Goal: Information Seeking & Learning: Stay updated

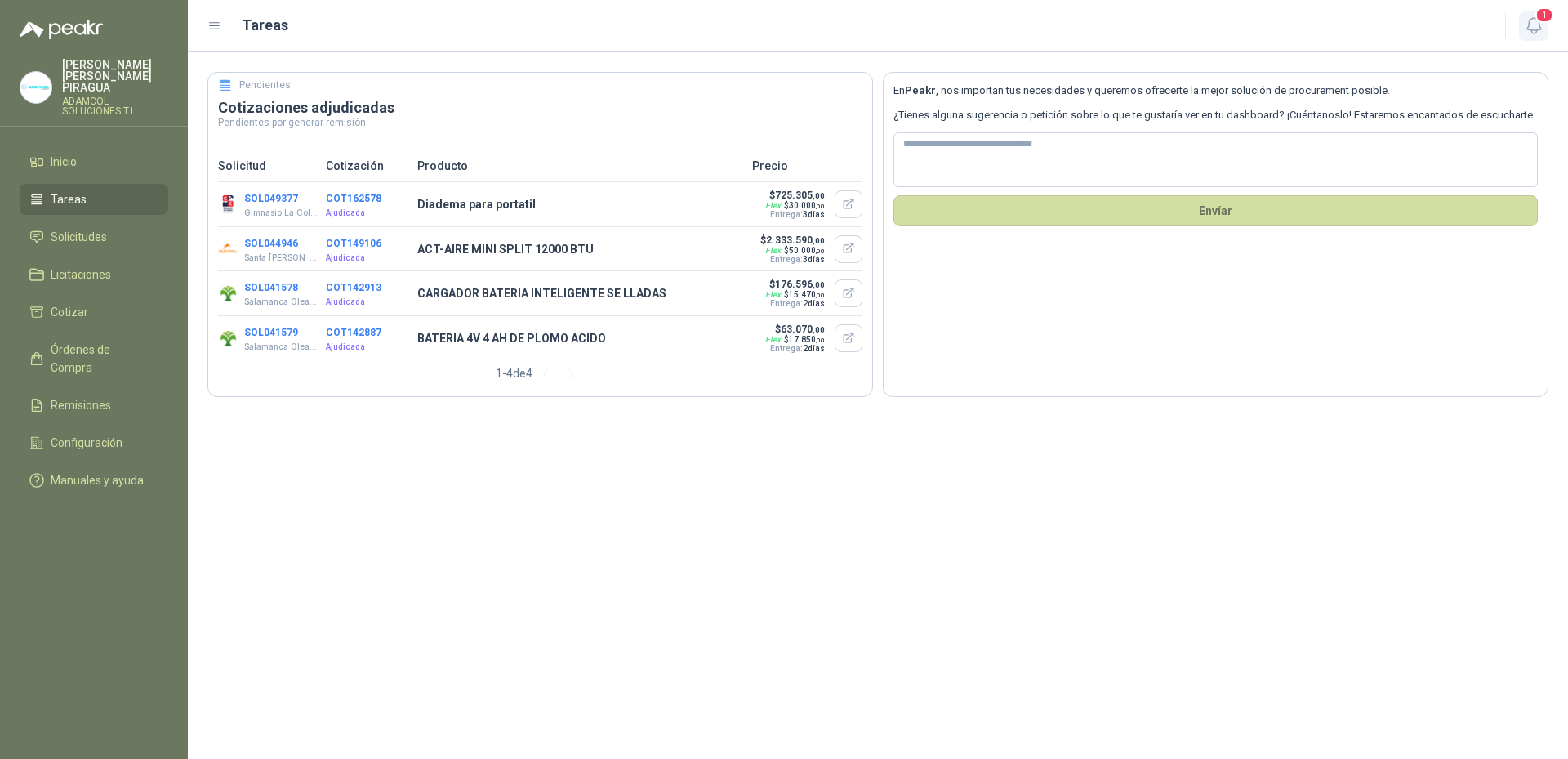
click at [1536, 33] on icon "button" at bounding box center [1533, 25] width 20 height 20
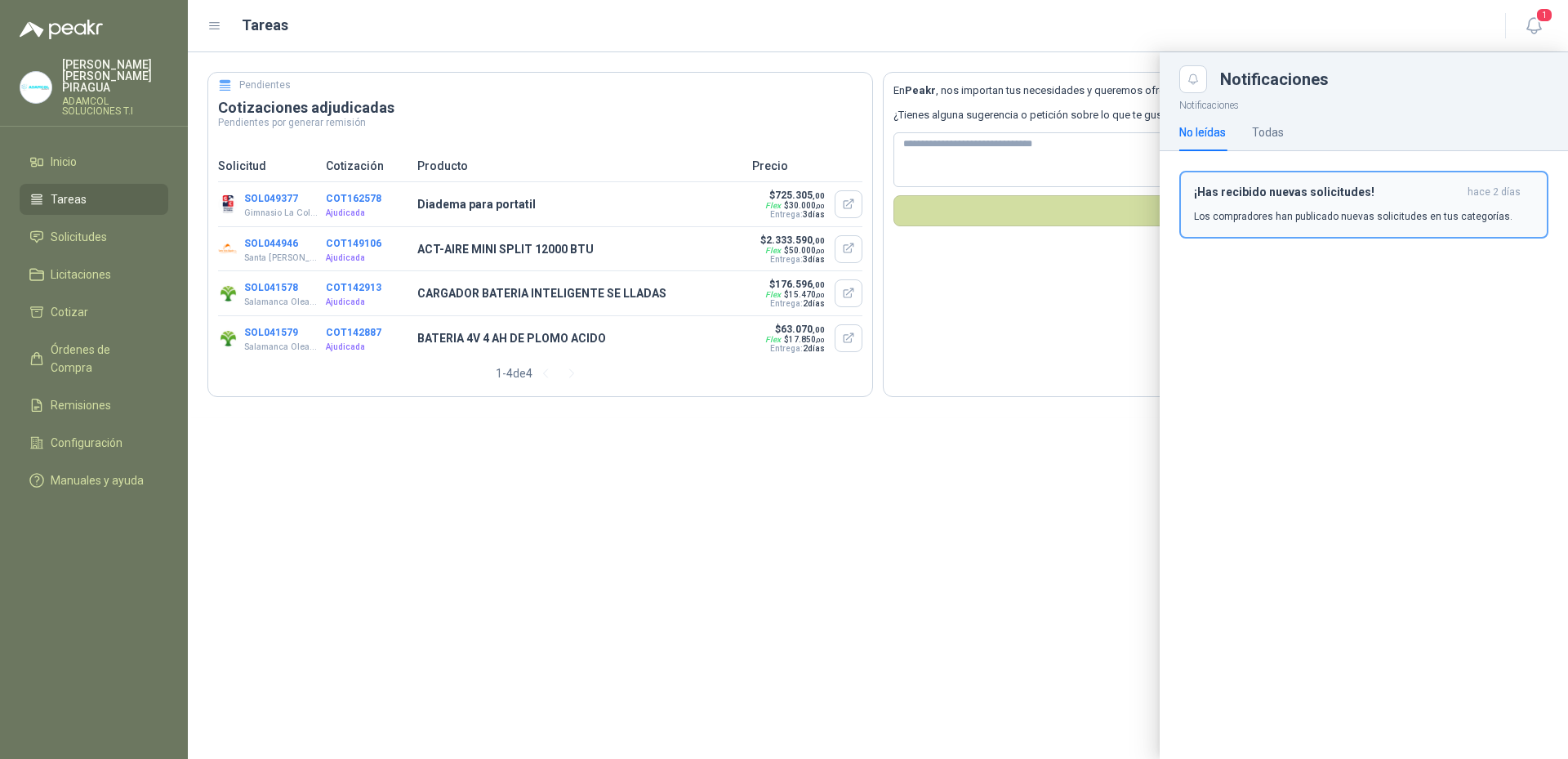
click at [1287, 218] on p "Los compradores han publicado nuevas solicitudes en tus categorías." at bounding box center [1353, 216] width 318 height 14
